Goal: Task Accomplishment & Management: Manage account settings

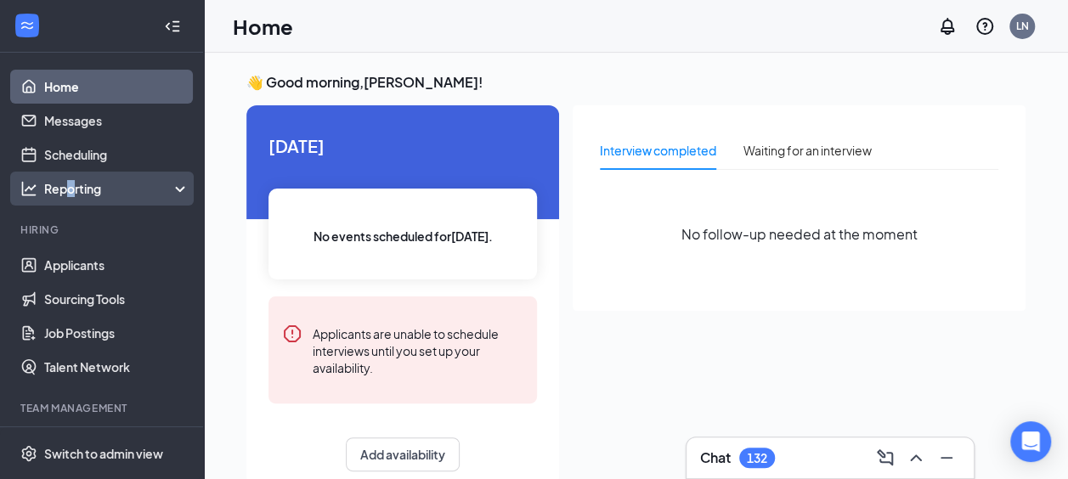
click at [71, 189] on div "Reporting" at bounding box center [117, 188] width 146 height 17
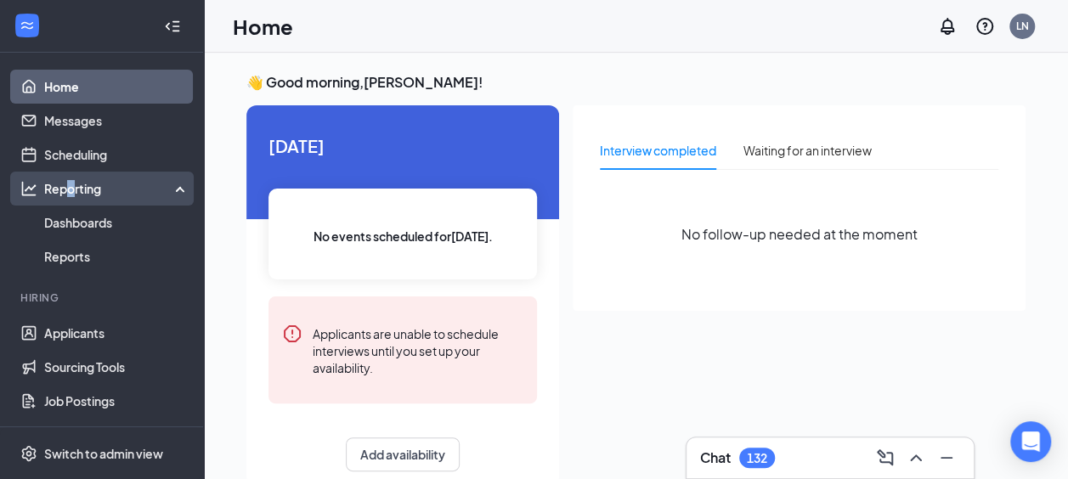
click at [71, 189] on div "Reporting" at bounding box center [117, 188] width 146 height 17
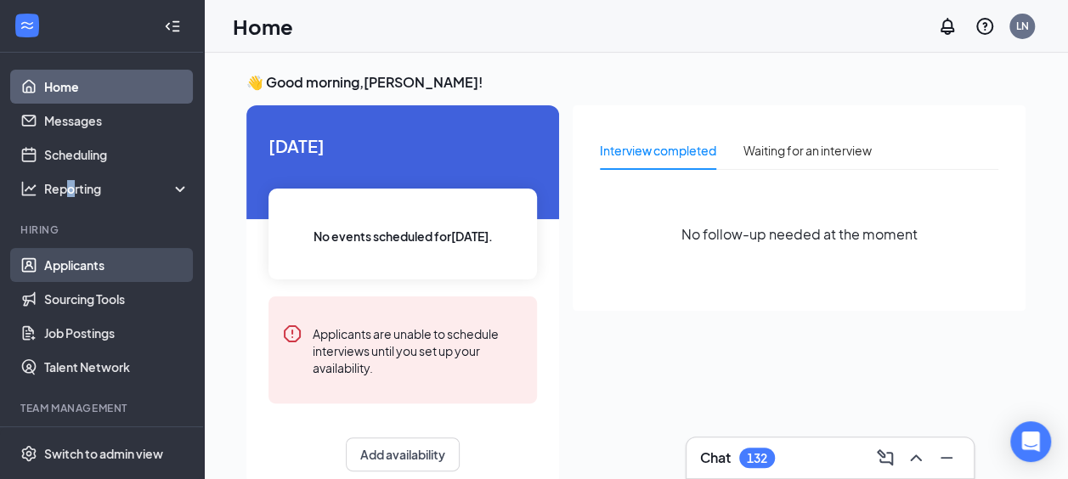
click at [102, 270] on link "Applicants" at bounding box center [116, 265] width 145 height 34
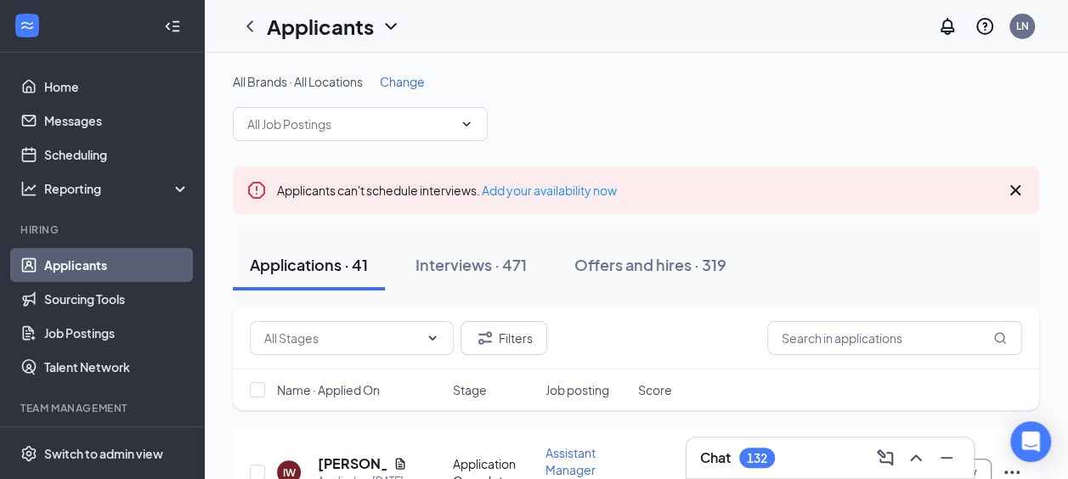
click at [402, 79] on span "Change" at bounding box center [402, 81] width 45 height 15
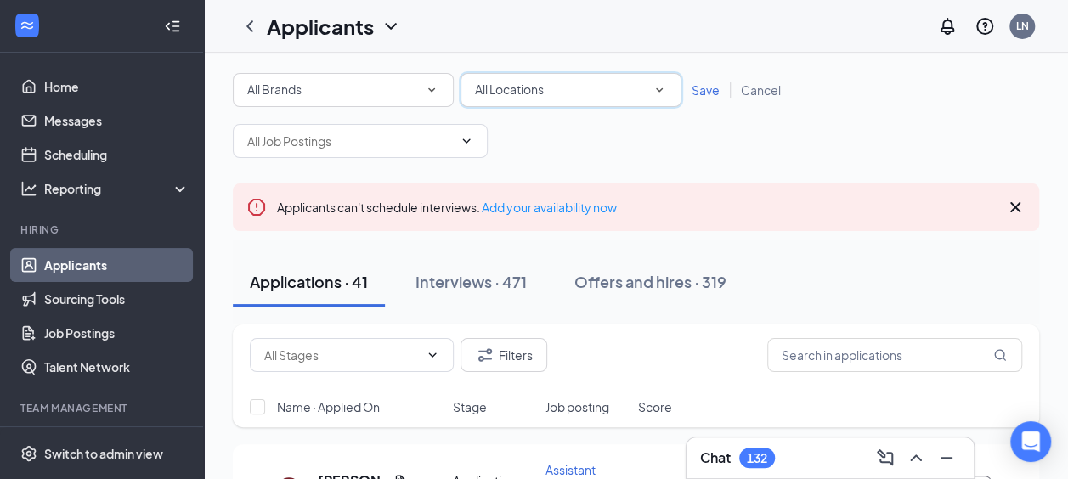
click at [618, 77] on div "All Locations All Locations" at bounding box center [570, 90] width 221 height 34
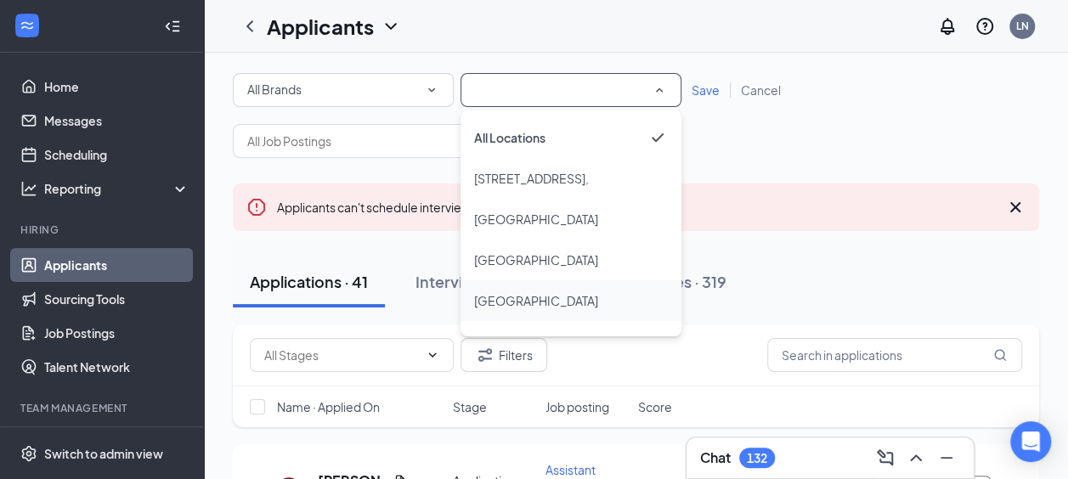
click at [570, 306] on span "[GEOGRAPHIC_DATA]" at bounding box center [536, 300] width 124 height 15
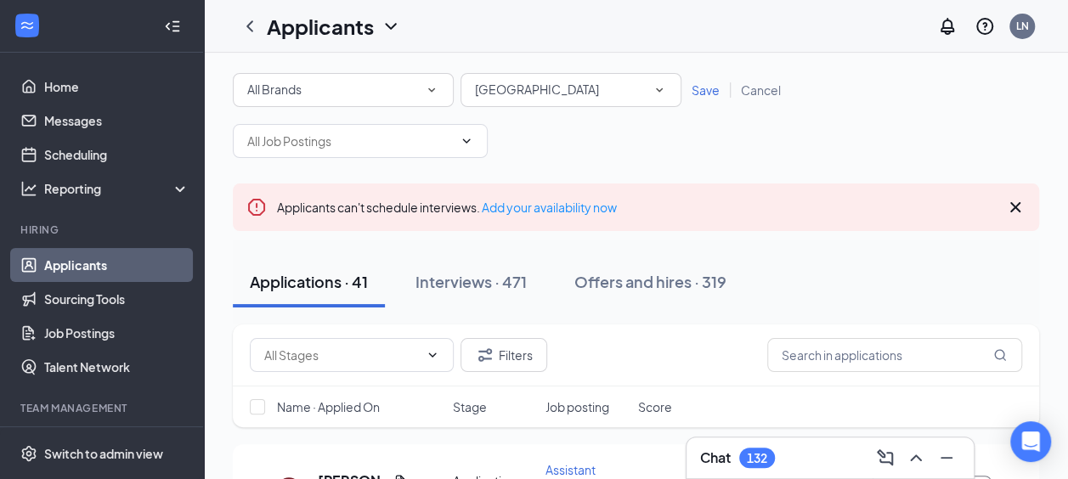
click at [700, 92] on span "Save" at bounding box center [705, 89] width 28 height 15
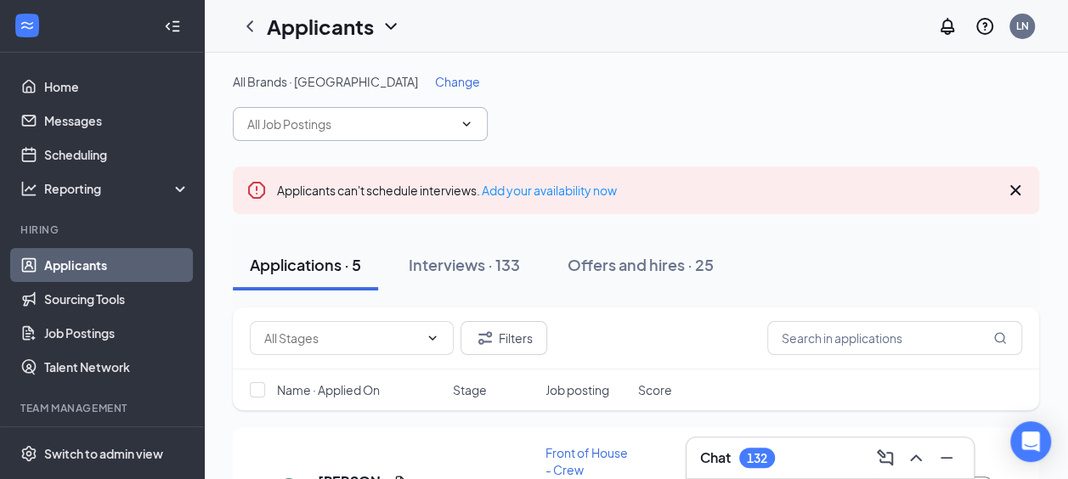
click at [392, 115] on span at bounding box center [360, 124] width 255 height 34
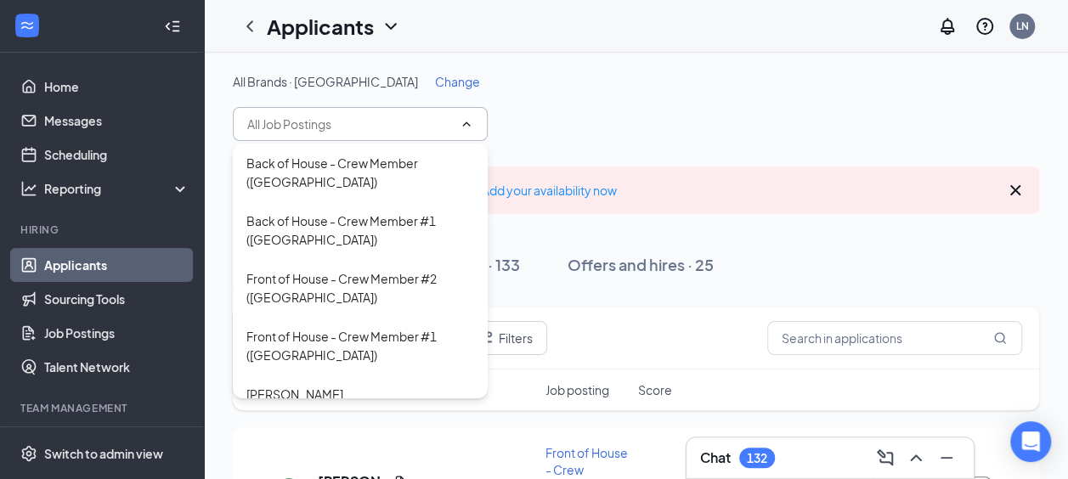
click at [401, 133] on span at bounding box center [360, 124] width 255 height 34
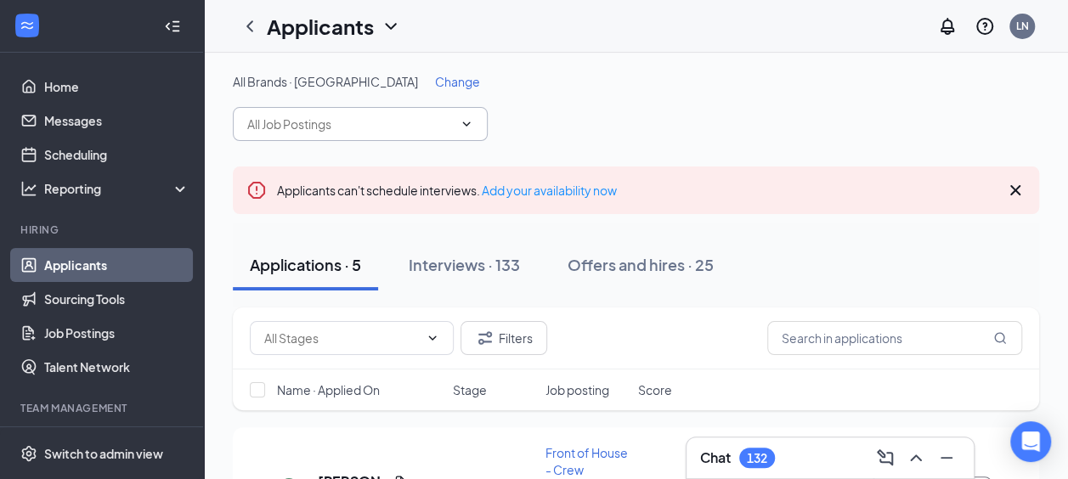
click at [392, 129] on input "text" at bounding box center [350, 124] width 206 height 19
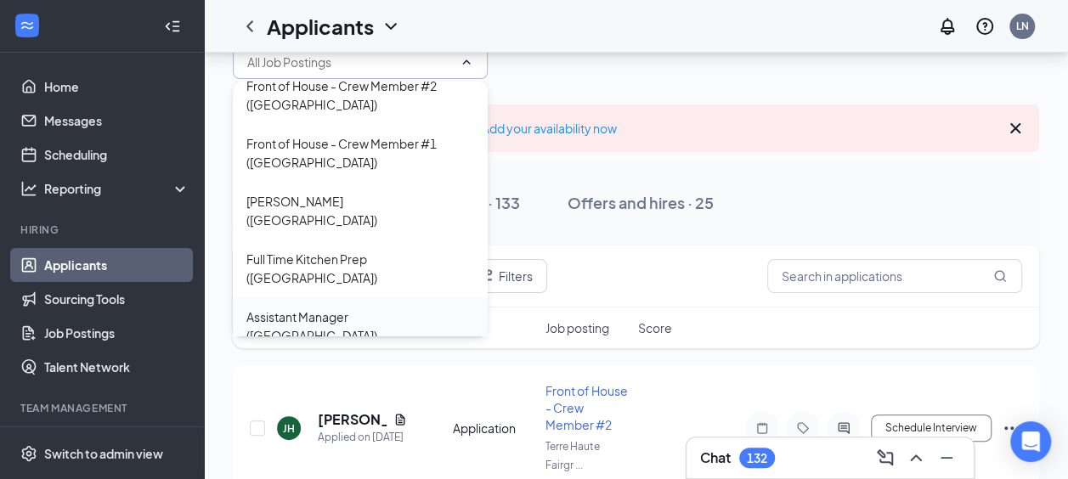
scroll to position [85, 0]
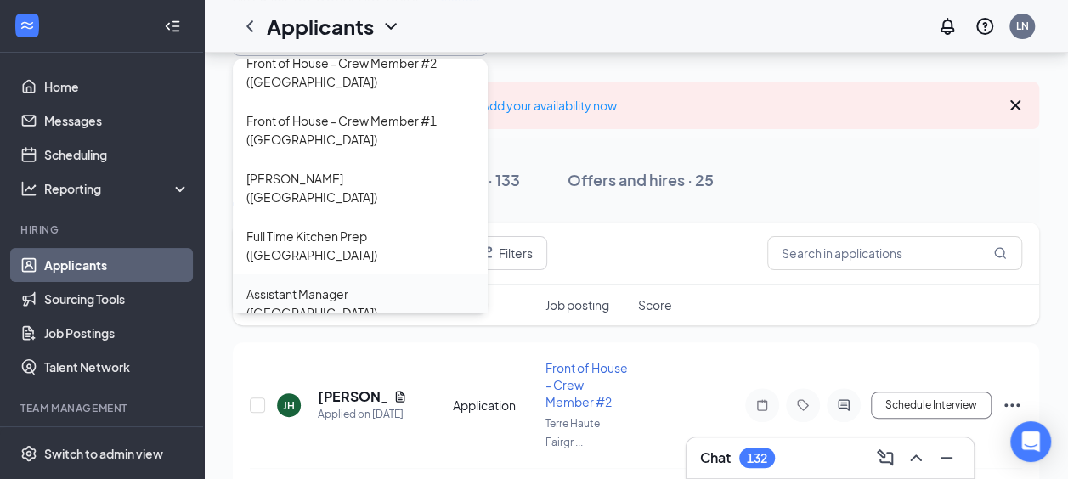
click at [342, 285] on div "Assistant Manager ([GEOGRAPHIC_DATA])" at bounding box center [360, 303] width 228 height 37
type input "Assistant Manager ([GEOGRAPHIC_DATA])"
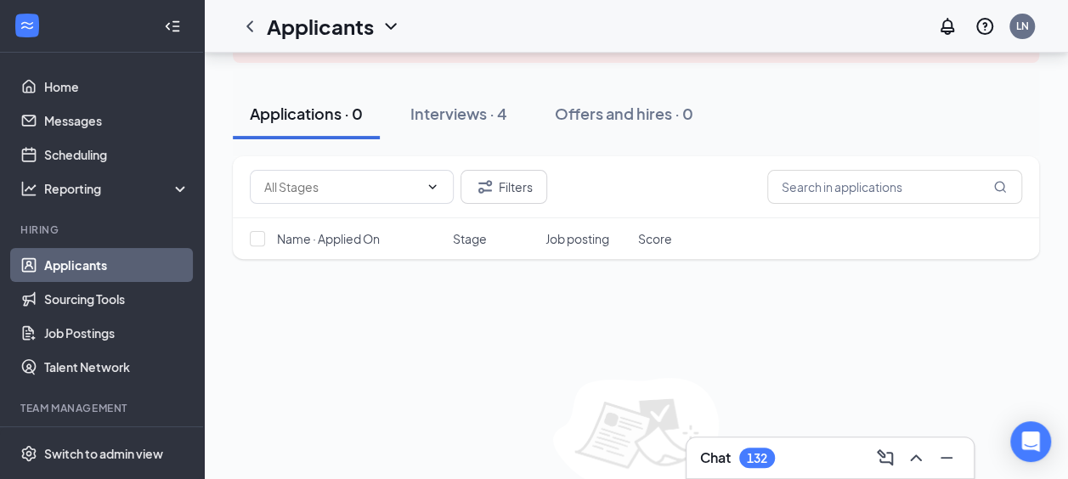
scroll to position [170, 0]
click at [493, 113] on div "Interviews · 4" at bounding box center [458, 111] width 97 height 21
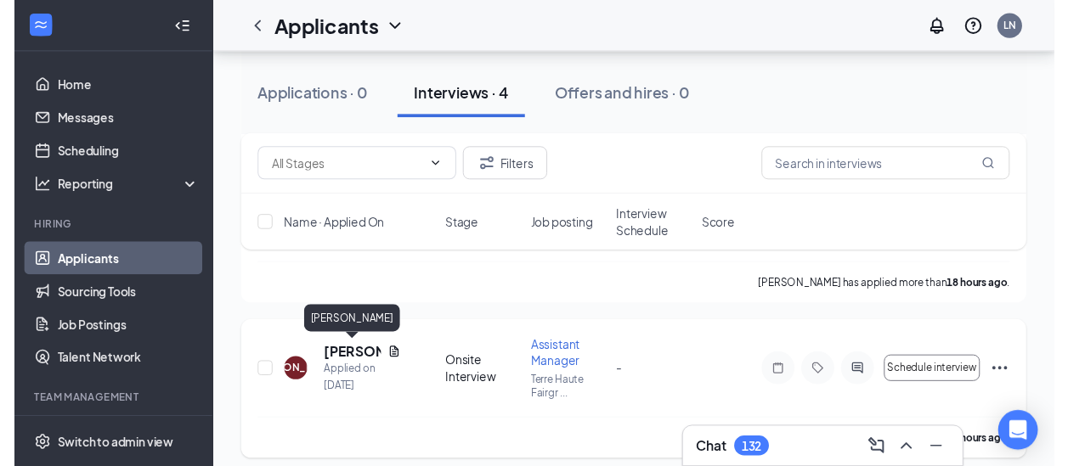
scroll to position [623, 0]
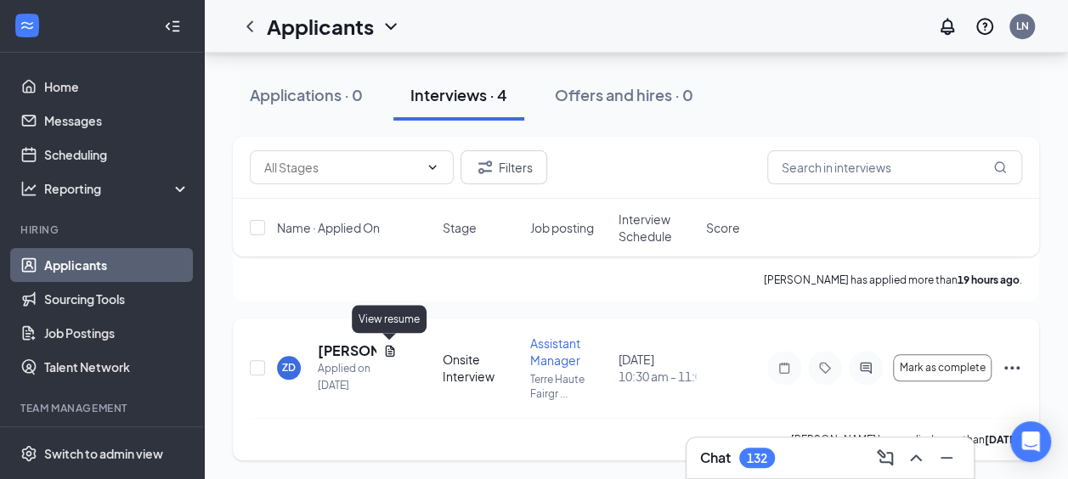
click at [389, 351] on icon "Document" at bounding box center [390, 351] width 14 height 14
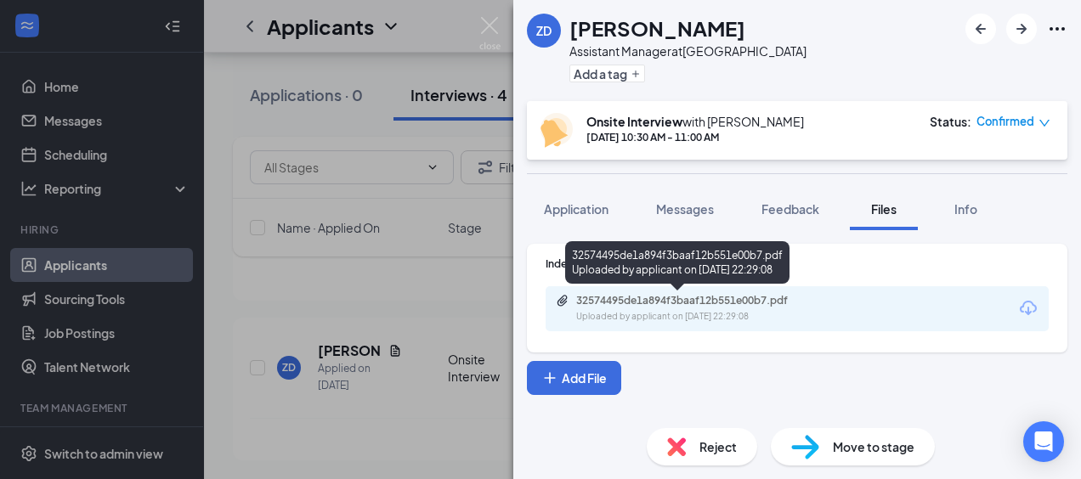
click at [652, 302] on div "32574495de1a894f3baaf12b551e00b7.pdf" at bounding box center [695, 301] width 238 height 14
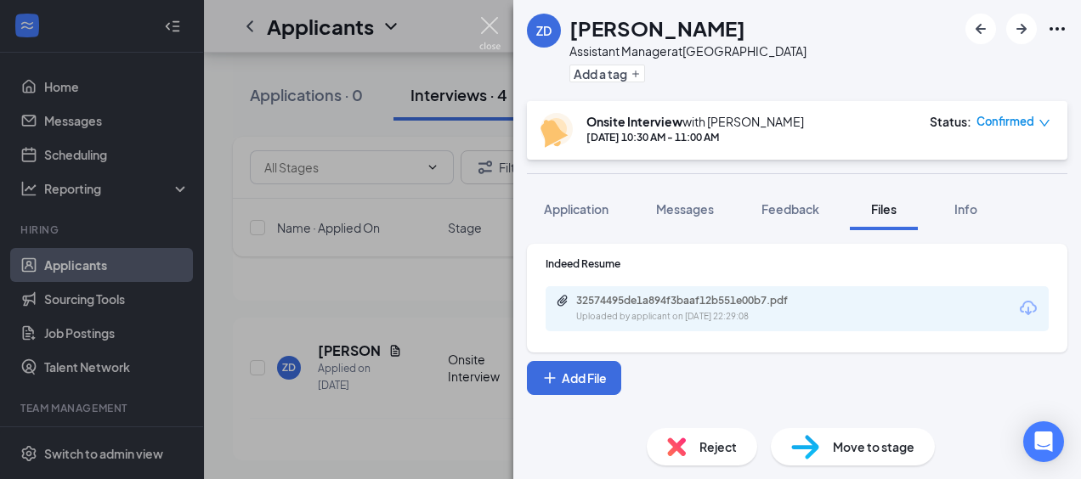
click at [494, 27] on img at bounding box center [489, 33] width 21 height 33
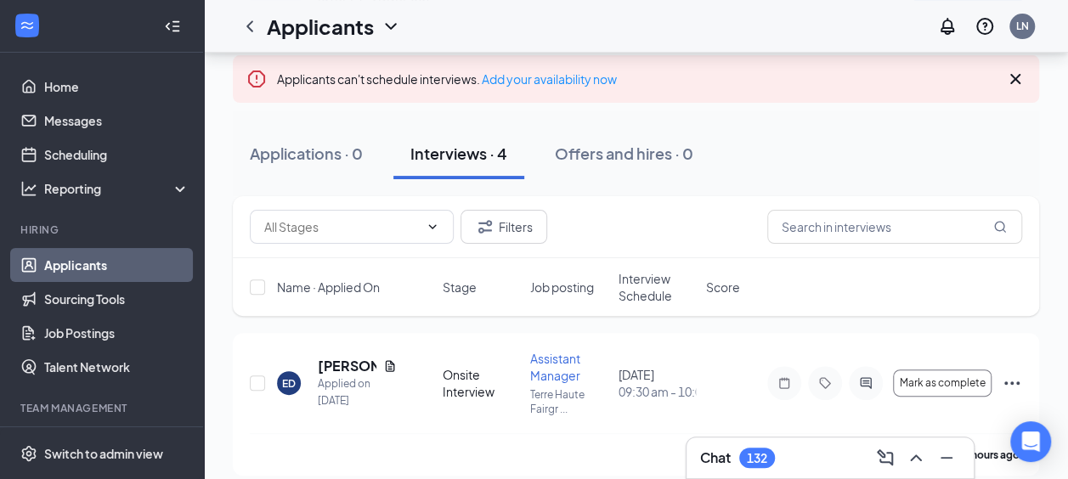
scroll to position [113, 0]
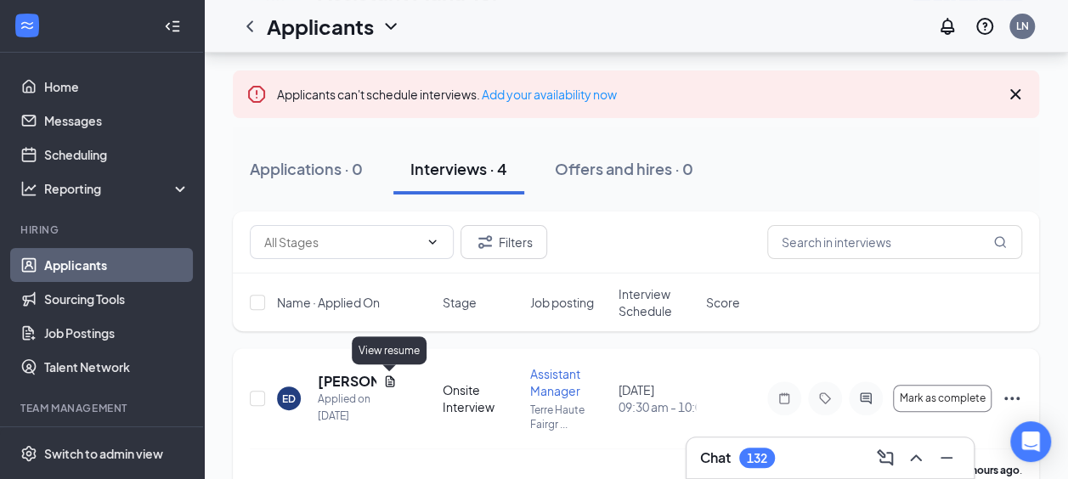
click at [394, 379] on icon "Document" at bounding box center [390, 382] width 14 height 14
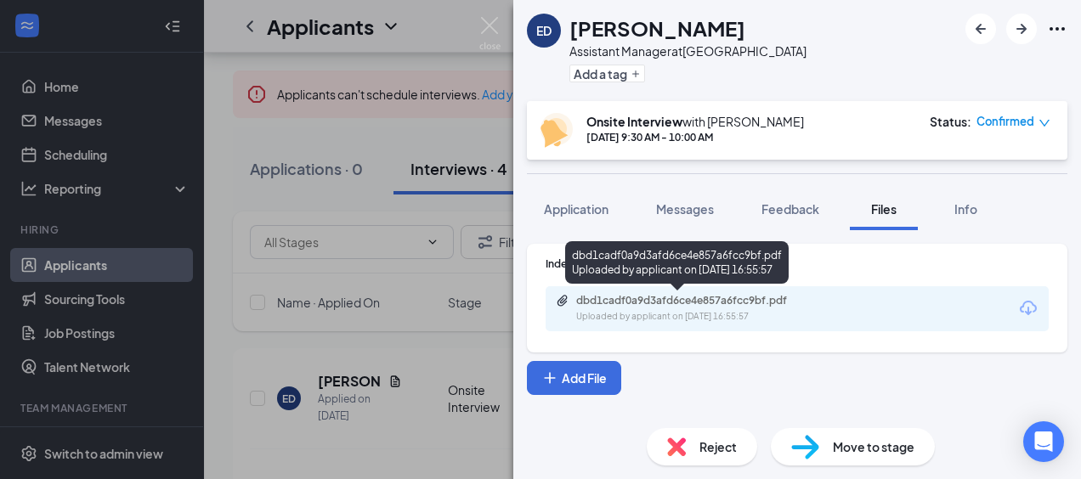
click at [621, 307] on div "dbd1cadf0a9d3afd6ce4e857a6fcc9bf.pdf" at bounding box center [695, 301] width 238 height 14
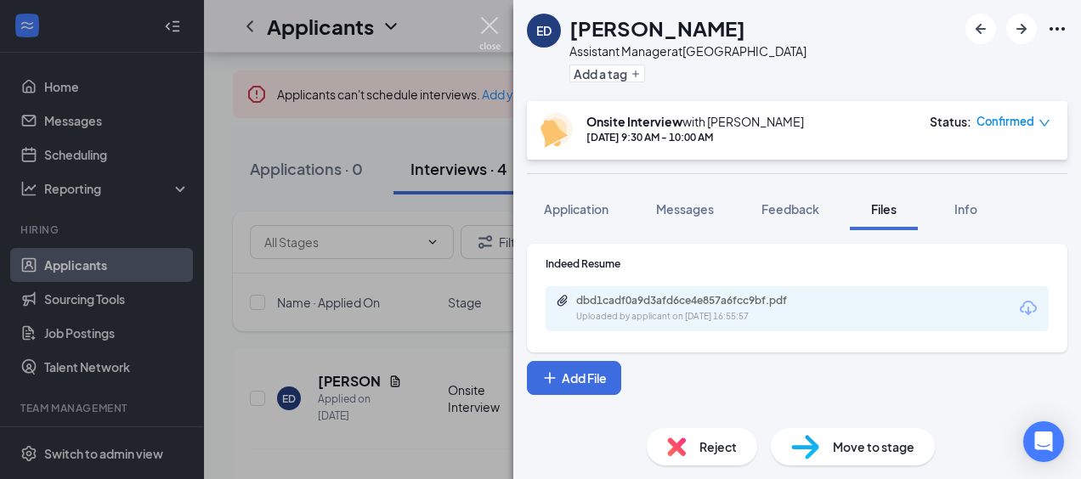
click at [484, 25] on img at bounding box center [489, 33] width 21 height 33
